Goal: Find contact information: Find contact information

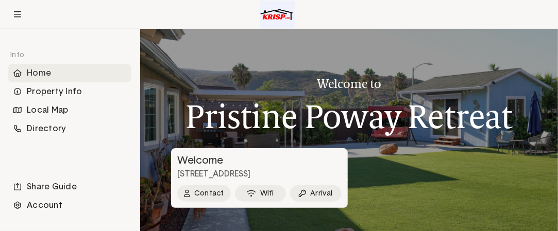
scroll to position [36, 0]
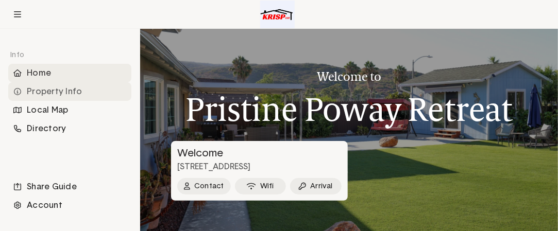
click at [63, 92] on div "Property Info" at bounding box center [69, 91] width 123 height 19
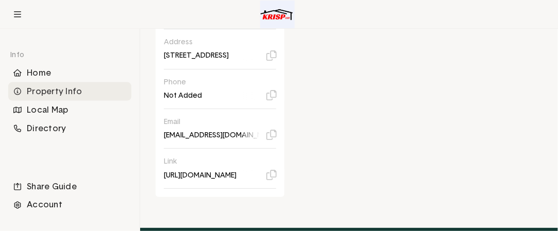
scroll to position [449, 0]
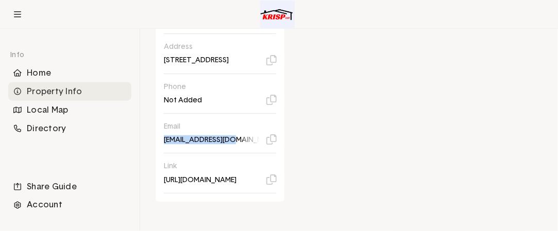
drag, startPoint x: 164, startPoint y: 155, endPoint x: 231, endPoint y: 154, distance: 67.5
click at [231, 145] on div "Email [EMAIL_ADDRESS][DOMAIN_NAME]" at bounding box center [220, 133] width 112 height 23
copy p "[EMAIL_ADDRESS][DOMAIN_NAME]"
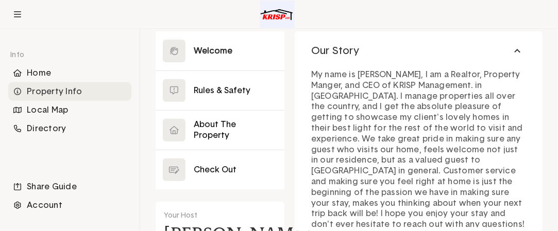
scroll to position [165, 0]
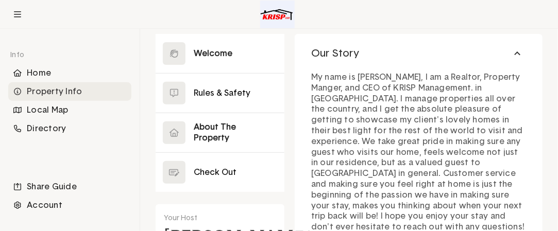
click at [213, 126] on button at bounding box center [220, 132] width 129 height 39
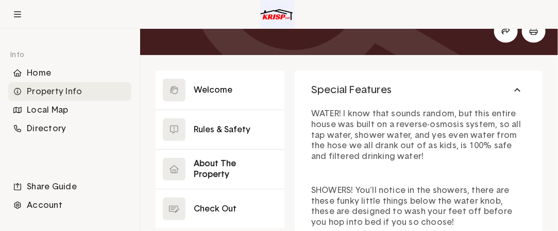
scroll to position [113, 0]
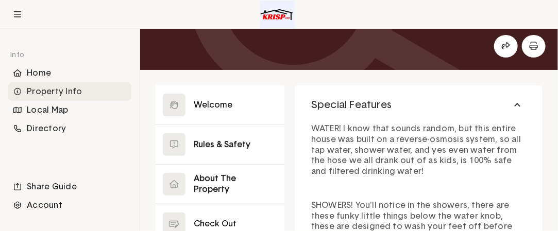
click at [225, 143] on button at bounding box center [220, 144] width 129 height 39
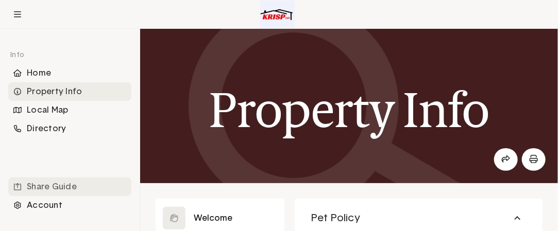
click at [54, 184] on div "Share Guide" at bounding box center [69, 187] width 123 height 19
